Goal: Information Seeking & Learning: Stay updated

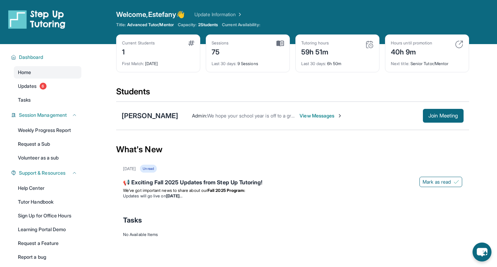
click at [282, 45] on img at bounding box center [280, 43] width 8 height 6
click at [303, 44] on img at bounding box center [459, 44] width 8 height 8
click at [303, 43] on img at bounding box center [459, 44] width 8 height 8
click at [236, 13] on link "Update Information" at bounding box center [218, 14] width 48 height 7
click at [283, 45] on img at bounding box center [280, 43] width 8 height 6
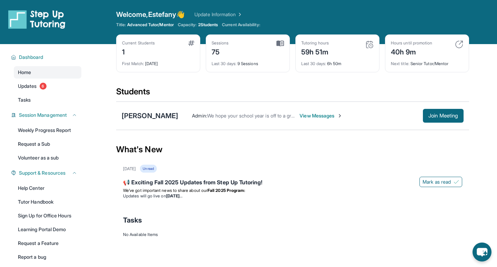
click at [303, 44] on img at bounding box center [369, 44] width 8 height 8
drag, startPoint x: 330, startPoint y: 52, endPoint x: 299, endPoint y: 52, distance: 30.3
click at [299, 52] on div "Tutoring hours 59h 51m Last 30 days : 6h 50m" at bounding box center [337, 53] width 84 height 38
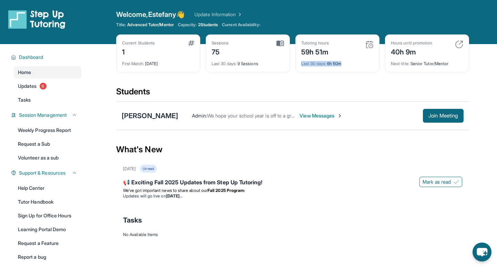
drag, startPoint x: 344, startPoint y: 63, endPoint x: 300, endPoint y: 58, distance: 44.1
click at [300, 58] on div "Tutoring hours 59h 51m Last 30 days : 6h 50m" at bounding box center [337, 53] width 84 height 38
click at [303, 70] on div "Tutoring hours 59h 51m Last 30 days : 6h 50m" at bounding box center [337, 53] width 84 height 38
click at [303, 179] on span "Mark as read" at bounding box center [436, 181] width 28 height 7
click at [303, 188] on p "We’ve got important news to share about our Fall 2025 Program:" at bounding box center [292, 191] width 339 height 6
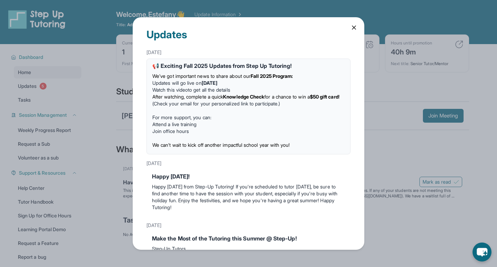
click at [303, 20] on div "Updates [DATE] 📢 Exciting Fall 2025 Updates from Step Up Tutoring! We’ve got im…" at bounding box center [249, 133] width 232 height 233
click at [303, 25] on icon at bounding box center [353, 27] width 7 height 7
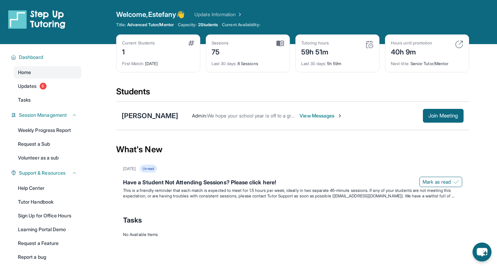
click at [153, 171] on div "Unread" at bounding box center [148, 169] width 17 height 8
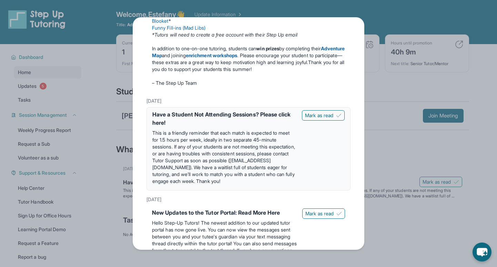
scroll to position [394, 0]
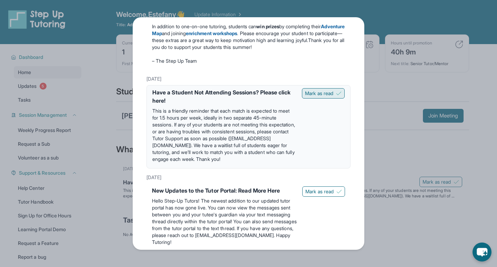
click at [303, 97] on span "Mark as read" at bounding box center [319, 93] width 28 height 7
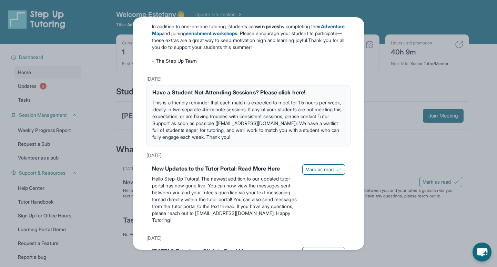
click at [303, 155] on div "Updates [DATE] 📢 Exciting Fall 2025 Updates from Step Up Tutoring! We’ve got im…" at bounding box center [248, 133] width 497 height 267
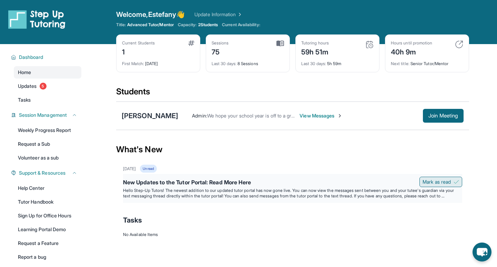
click at [303, 181] on span "Mark as read" at bounding box center [436, 181] width 28 height 7
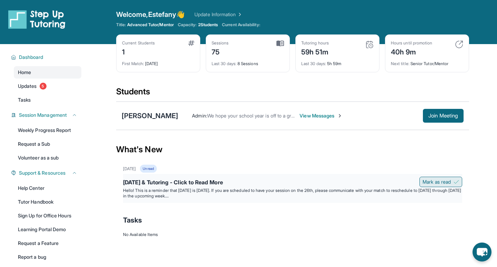
click at [303, 181] on span "Mark as read" at bounding box center [436, 181] width 28 height 7
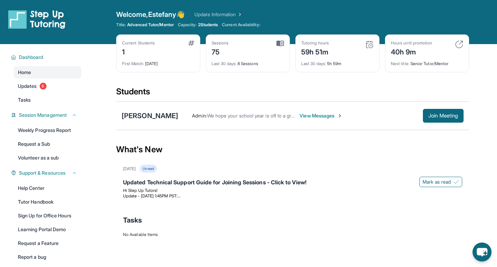
click at [303, 181] on span "Mark as read" at bounding box center [436, 181] width 28 height 7
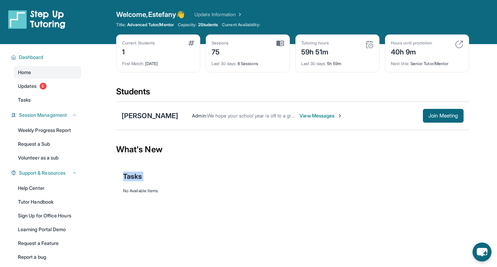
click at [303, 181] on div "Tasks" at bounding box center [292, 177] width 339 height 10
click at [303, 151] on div "What's New" at bounding box center [292, 149] width 353 height 30
click at [303, 119] on span "View Messages" at bounding box center [320, 115] width 43 height 7
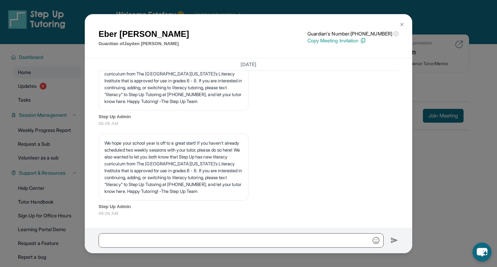
scroll to position [7797, 0]
click at [303, 18] on div "[PERSON_NAME] Guardian of [PERSON_NAME] Guardian's Number: [PHONE_NUMBER] ⓘ Thi…" at bounding box center [248, 121] width 327 height 214
click at [303, 22] on button at bounding box center [402, 25] width 14 height 14
